Goal: Task Accomplishment & Management: Use online tool/utility

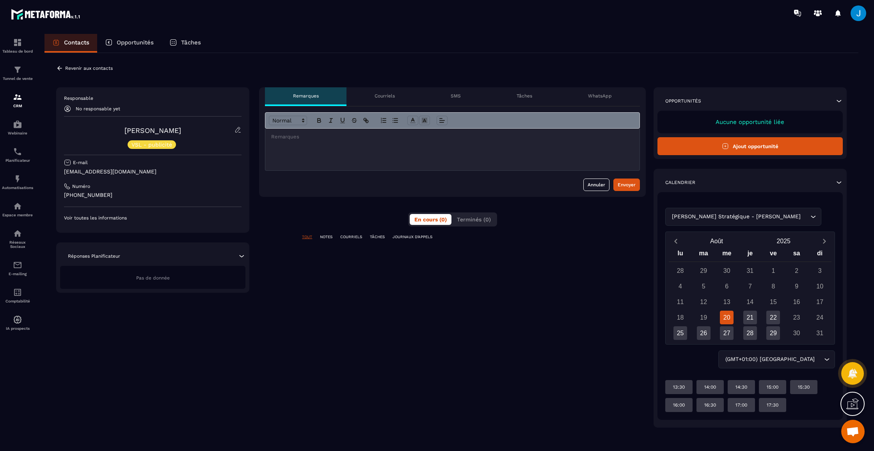
click at [528, 98] on p "Tâches" at bounding box center [525, 96] width 16 height 6
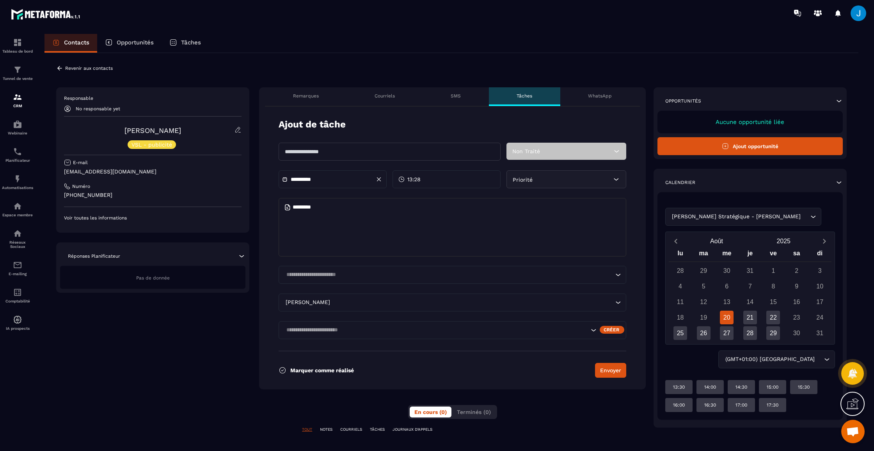
click at [67, 70] on p "Revenir aux contacts" at bounding box center [89, 68] width 48 height 5
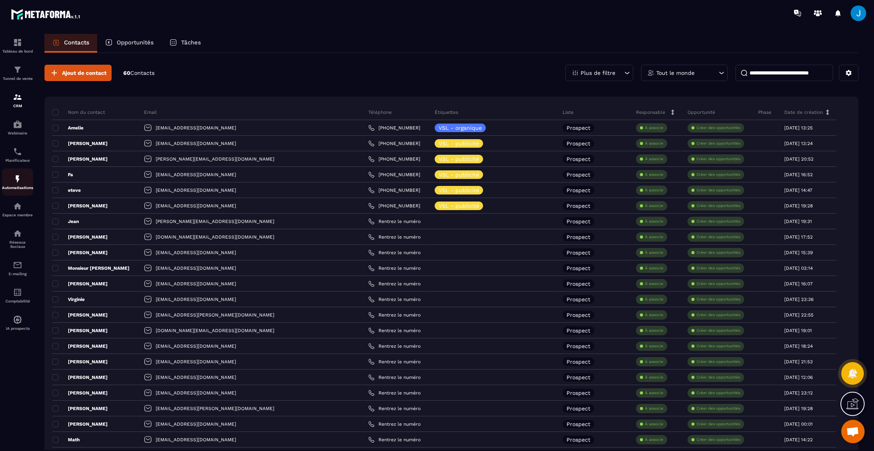
click at [18, 180] on img at bounding box center [17, 178] width 9 height 9
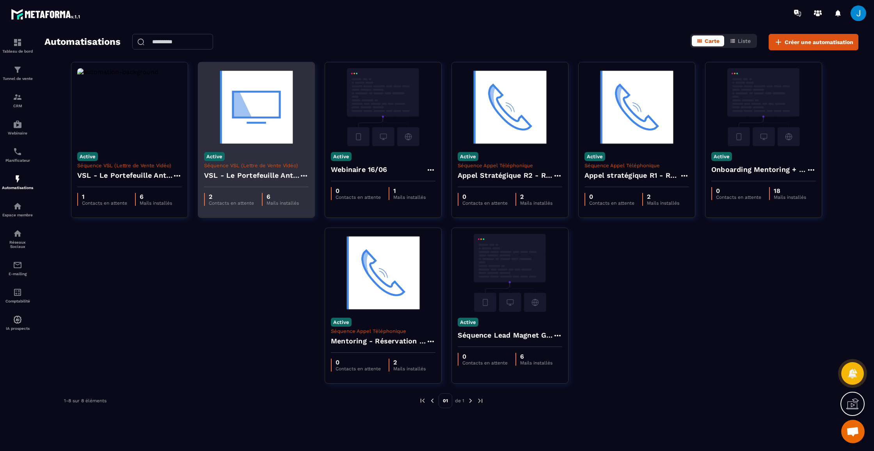
click at [261, 170] on div "VSL - Le Portefeuille Anti-Fragile" at bounding box center [256, 178] width 105 height 19
click at [253, 172] on h4 "VSL - Le Portefeuille Anti-Fragile" at bounding box center [251, 175] width 95 height 11
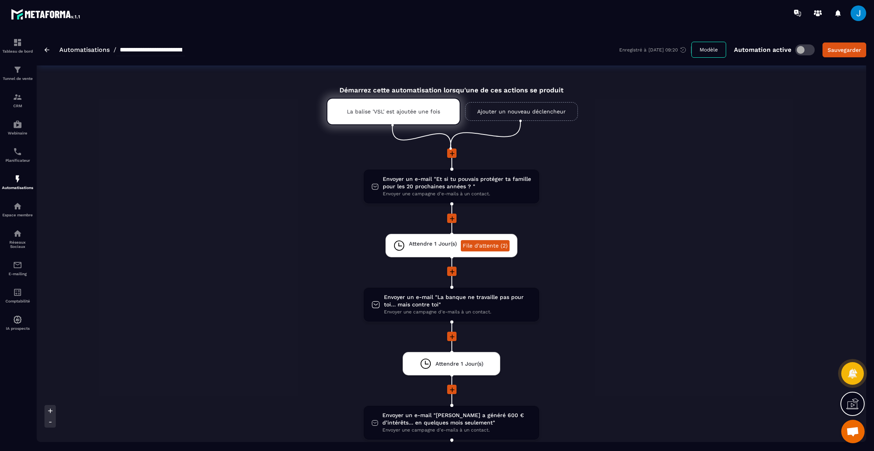
click at [505, 112] on link "Ajouter un nouveau déclencheur" at bounding box center [521, 111] width 113 height 19
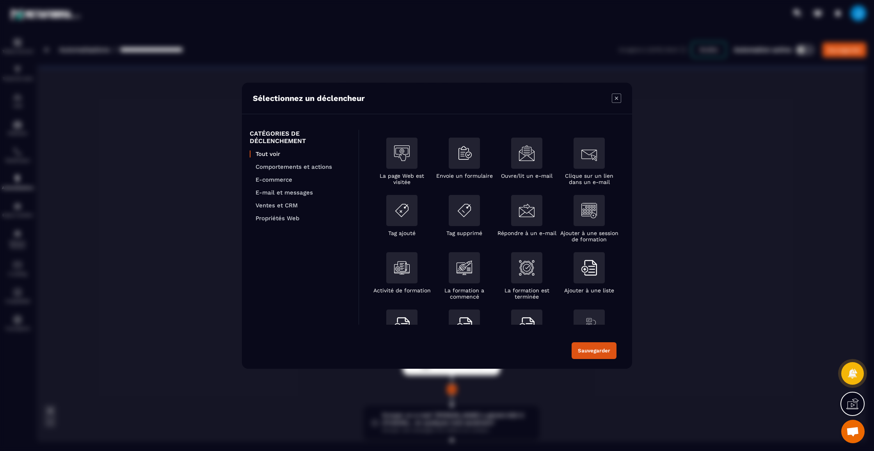
click at [621, 98] on div "Sélectionnez un déclencheur" at bounding box center [437, 99] width 390 height 32
click at [618, 99] on icon "Modal window" at bounding box center [616, 98] width 9 height 9
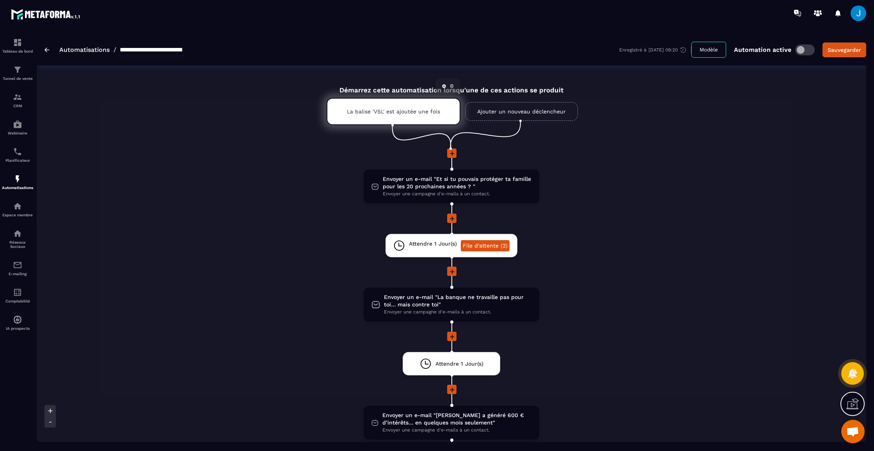
click at [402, 104] on div "La balise 'VSL' est ajoutée une fois" at bounding box center [394, 111] width 134 height 27
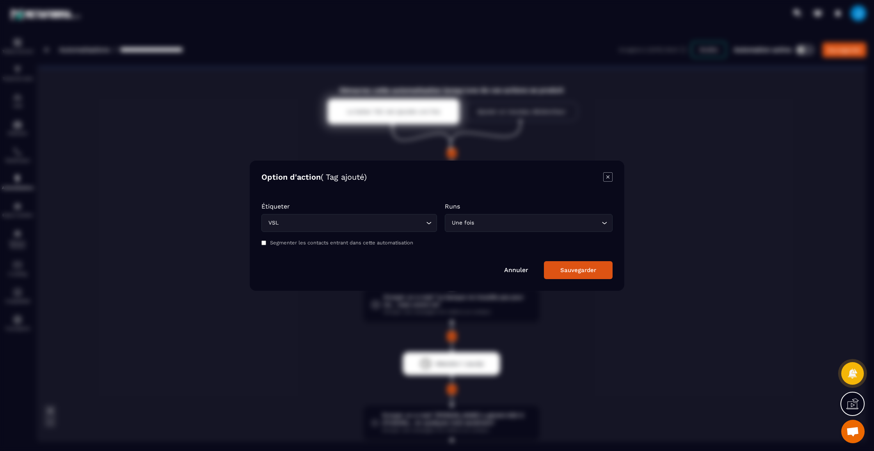
click at [607, 178] on icon "Modal window" at bounding box center [607, 176] width 3 height 3
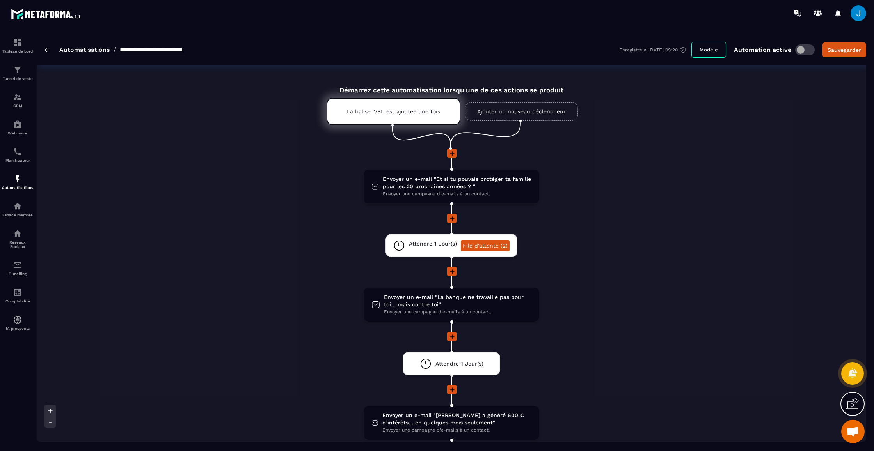
click at [516, 111] on link "Ajouter un nouveau déclencheur" at bounding box center [521, 111] width 113 height 19
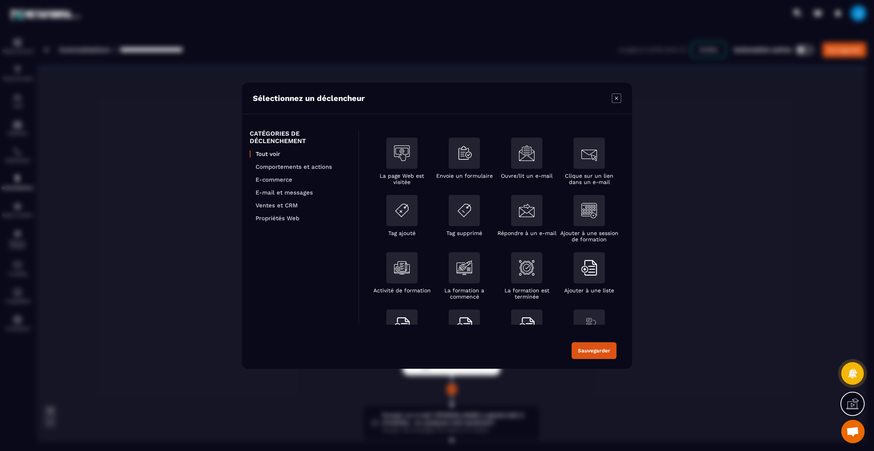
click at [617, 99] on icon "Modal window" at bounding box center [616, 97] width 3 height 3
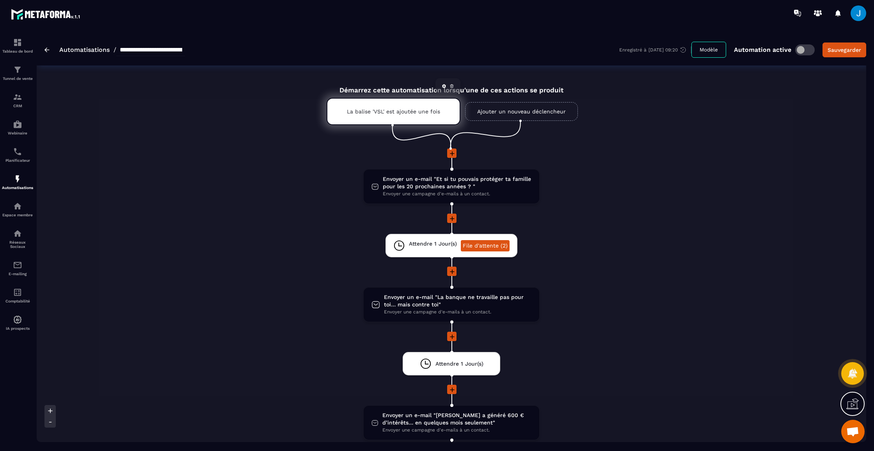
click at [394, 114] on div "La balise 'VSL' est ajoutée une fois" at bounding box center [394, 111] width 134 height 27
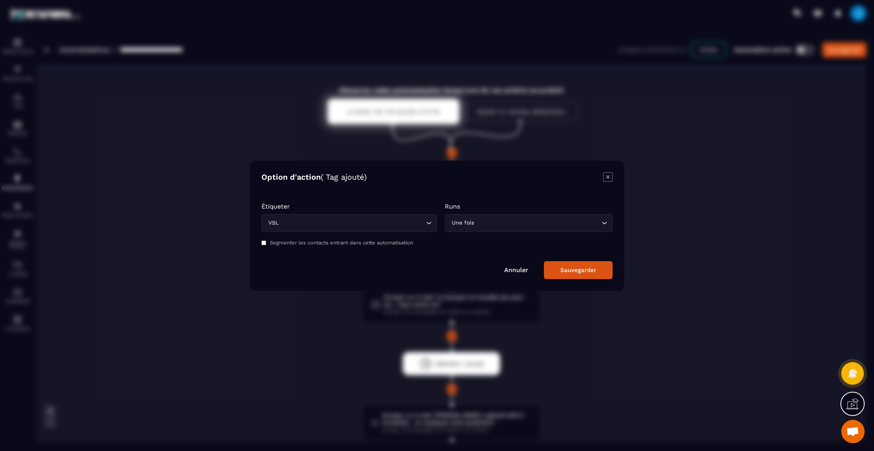
click at [611, 176] on icon "Modal window" at bounding box center [607, 176] width 9 height 9
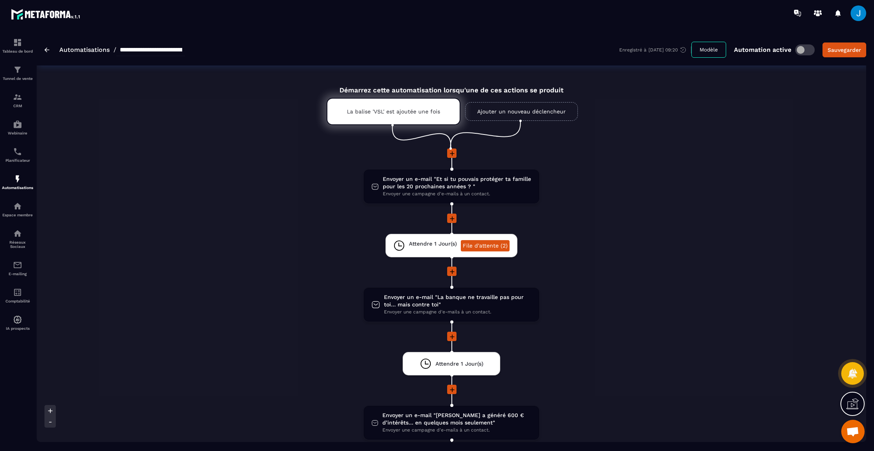
click at [512, 114] on link "Ajouter un nouveau déclencheur" at bounding box center [521, 111] width 113 height 19
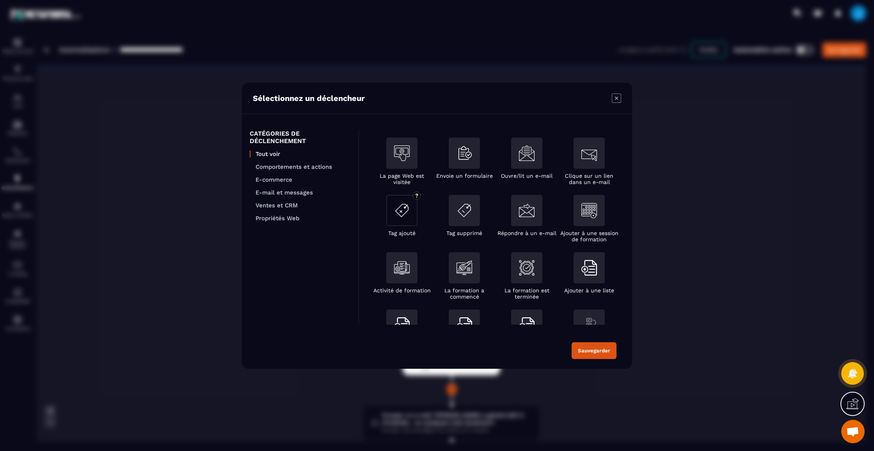
click at [396, 207] on img "Modal window" at bounding box center [402, 211] width 16 height 16
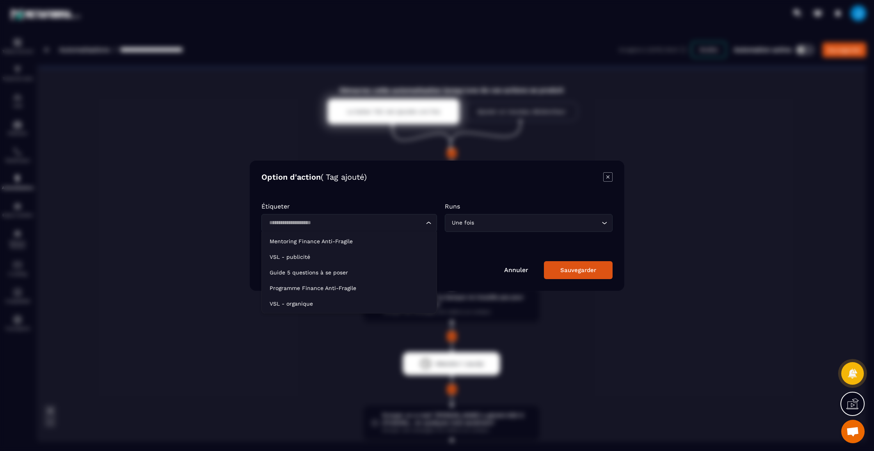
click at [413, 224] on input "Search for option" at bounding box center [345, 223] width 158 height 9
click at [360, 261] on p "VSL - publicité" at bounding box center [349, 257] width 159 height 8
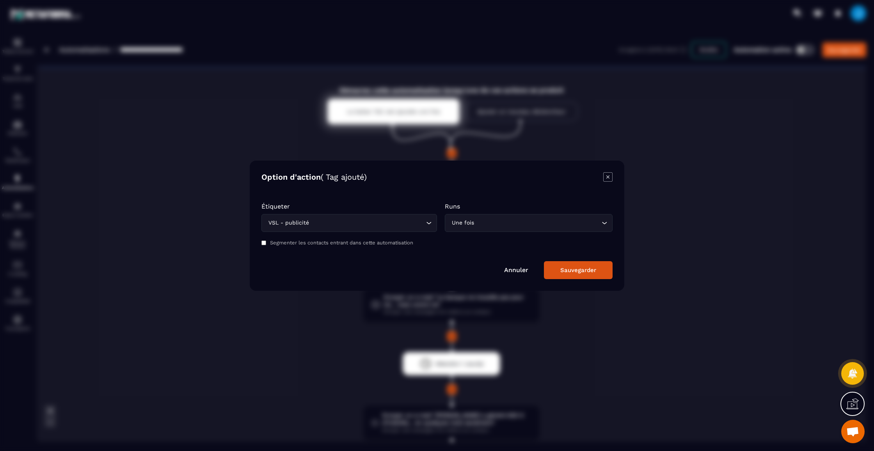
click at [578, 266] on button "Sauvegarder" at bounding box center [578, 270] width 69 height 18
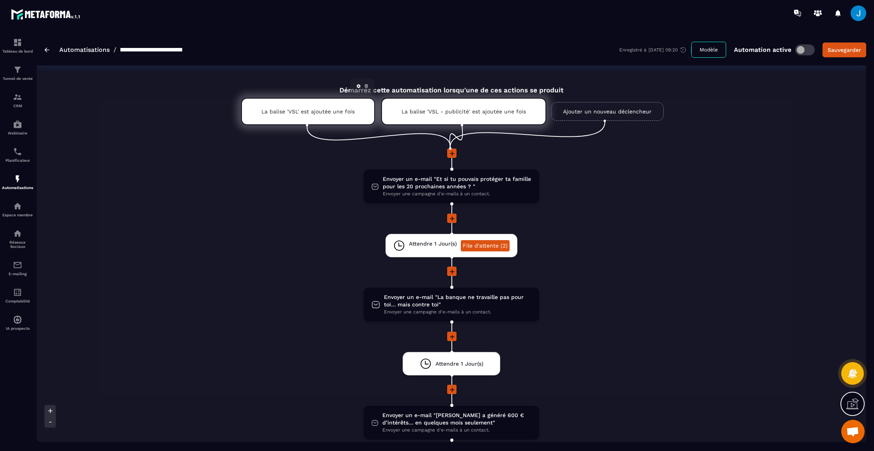
click at [368, 86] on icon at bounding box center [366, 87] width 3 height 2
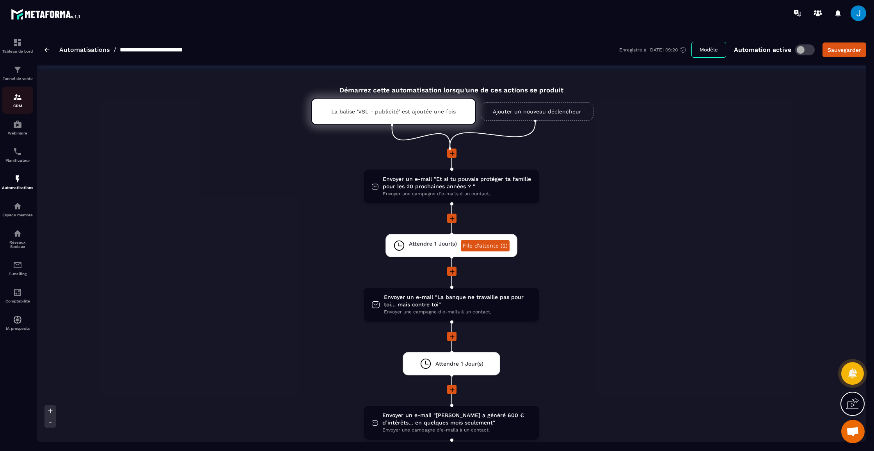
click at [19, 95] on img at bounding box center [17, 96] width 9 height 9
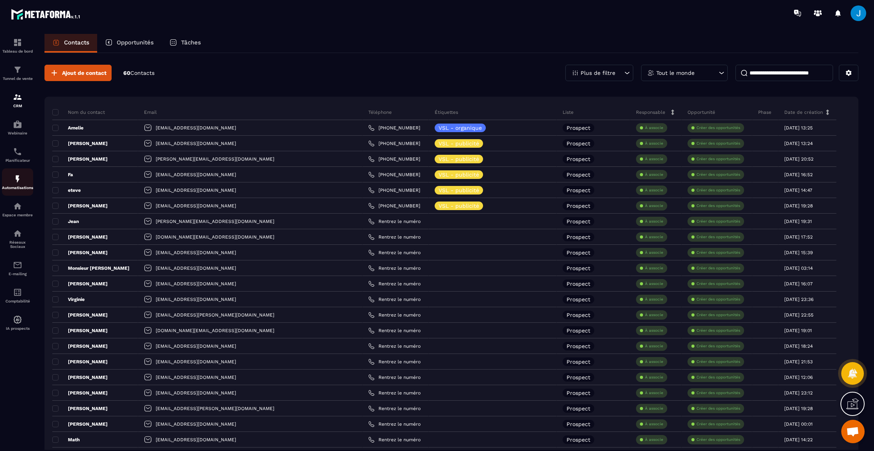
click at [15, 182] on img at bounding box center [17, 178] width 9 height 9
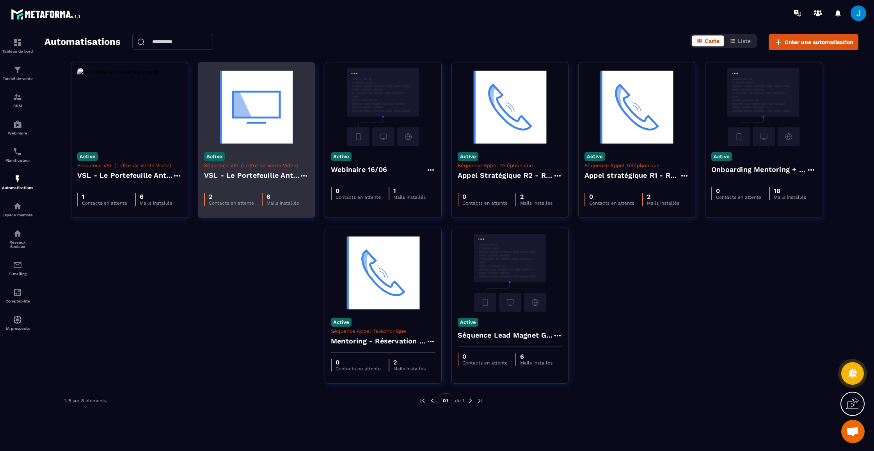
click at [277, 169] on div "VSL - Le Portefeuille Anti-Fragile" at bounding box center [256, 178] width 105 height 19
click at [256, 142] on img at bounding box center [256, 107] width 105 height 78
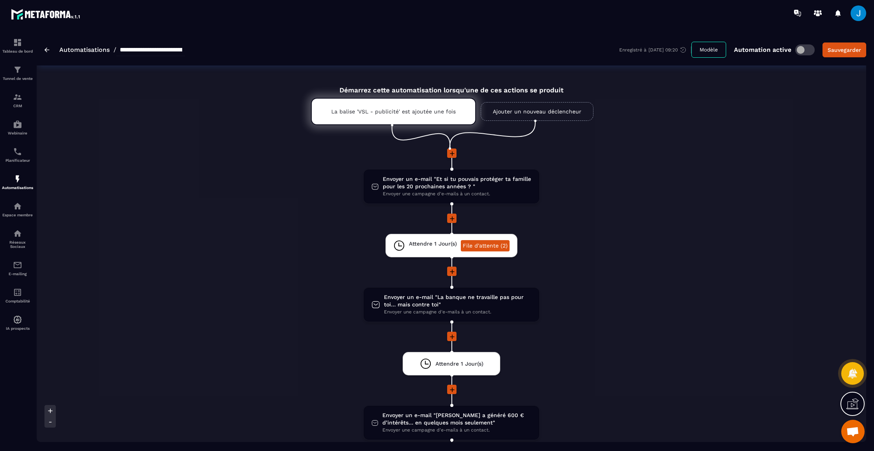
click at [503, 113] on link "Ajouter un nouveau déclencheur" at bounding box center [537, 111] width 113 height 19
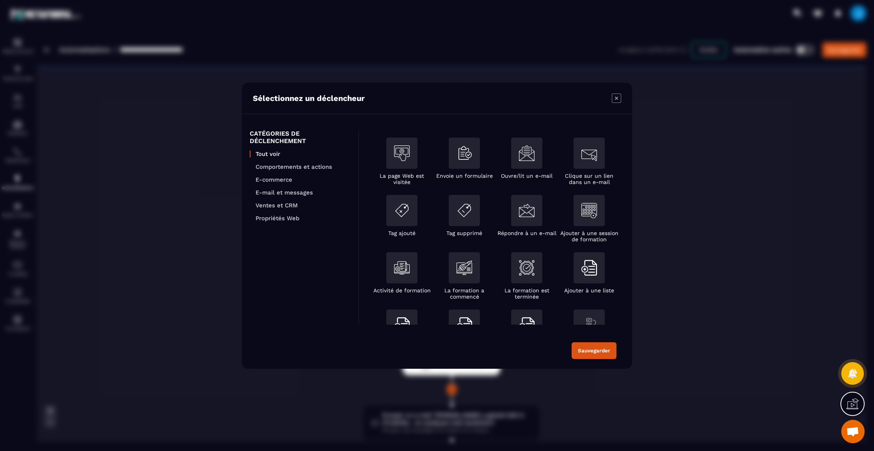
click at [616, 99] on icon "Modal window" at bounding box center [616, 97] width 3 height 3
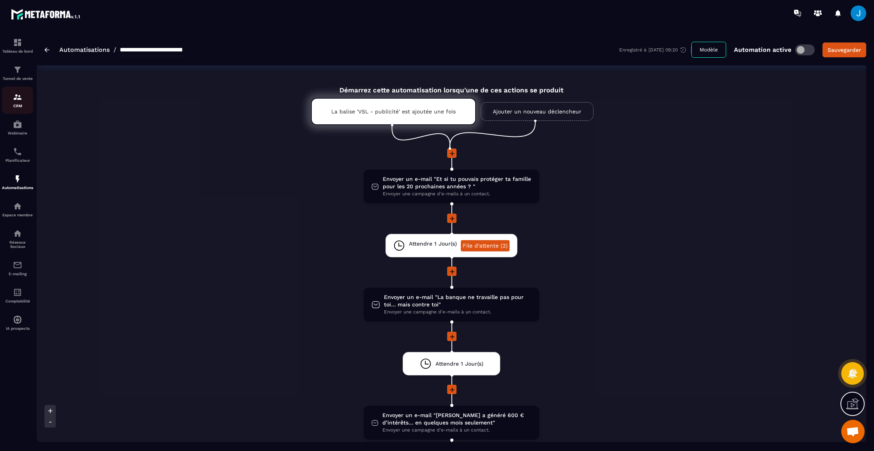
click at [14, 96] on img at bounding box center [17, 96] width 9 height 9
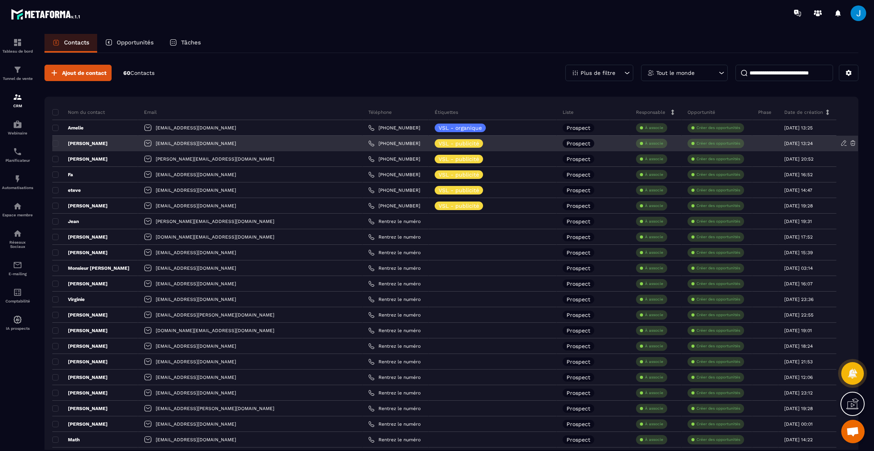
click at [94, 143] on p "[PERSON_NAME]" at bounding box center [79, 143] width 55 height 6
